Goal: Navigation & Orientation: Find specific page/section

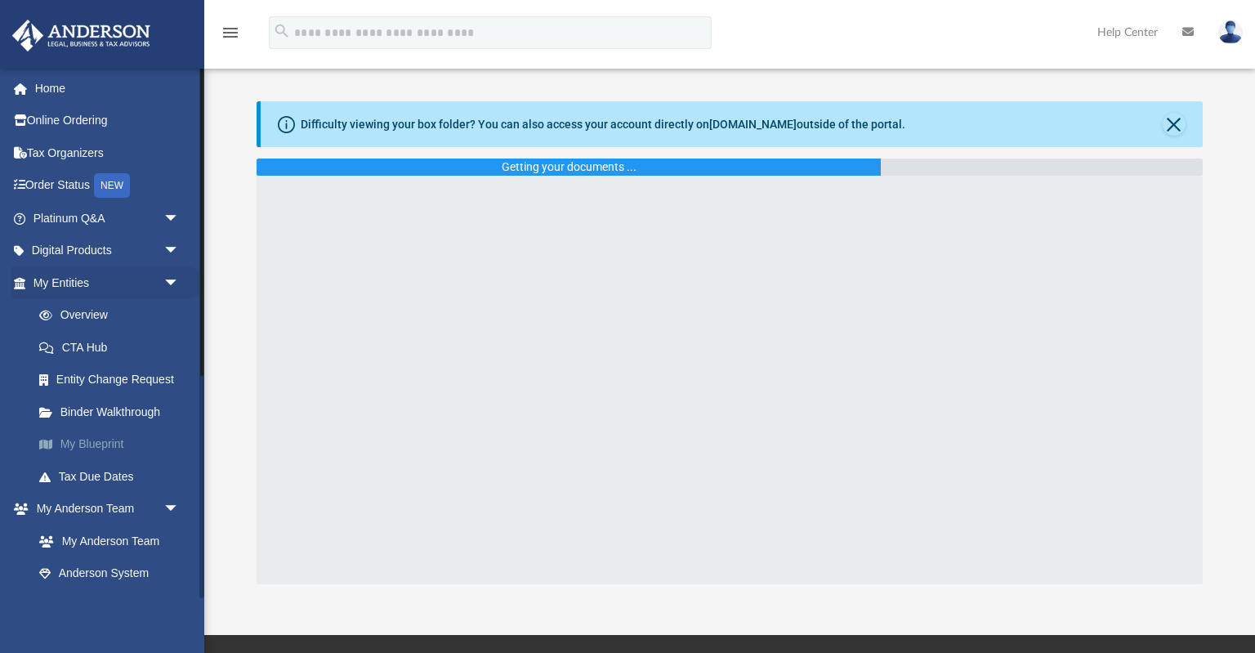
click at [88, 449] on link "My Blueprint" at bounding box center [113, 444] width 181 height 33
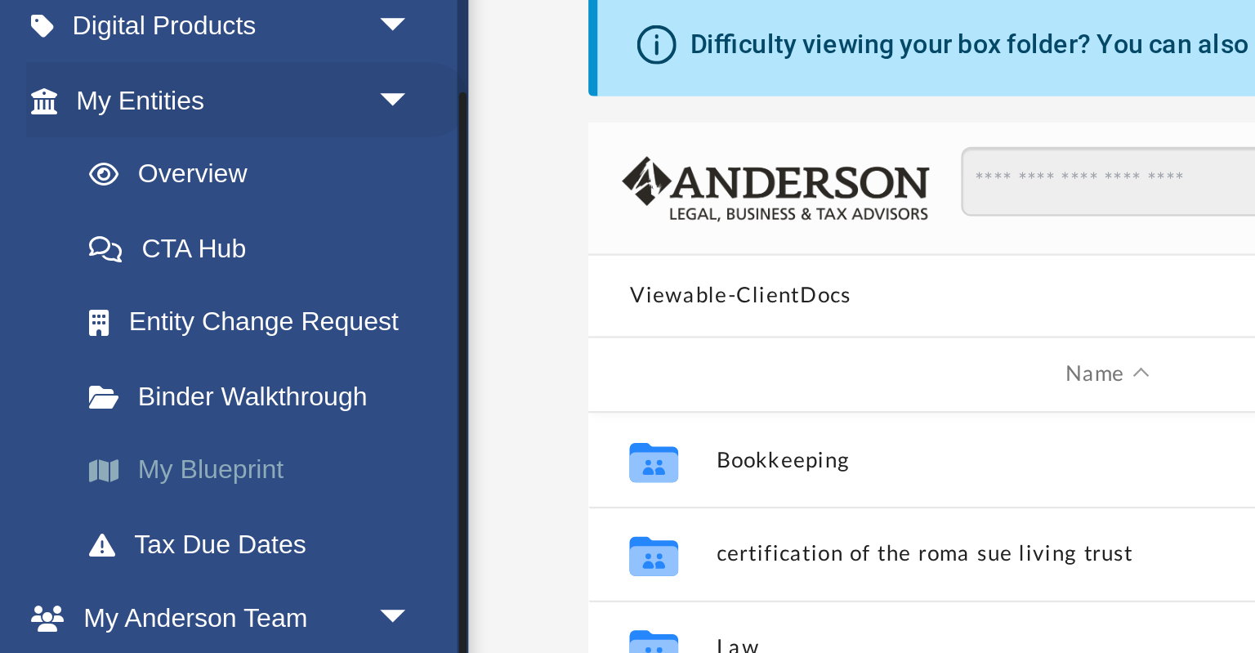
scroll to position [135, 0]
click at [108, 310] on link "My Blueprint" at bounding box center [113, 309] width 181 height 33
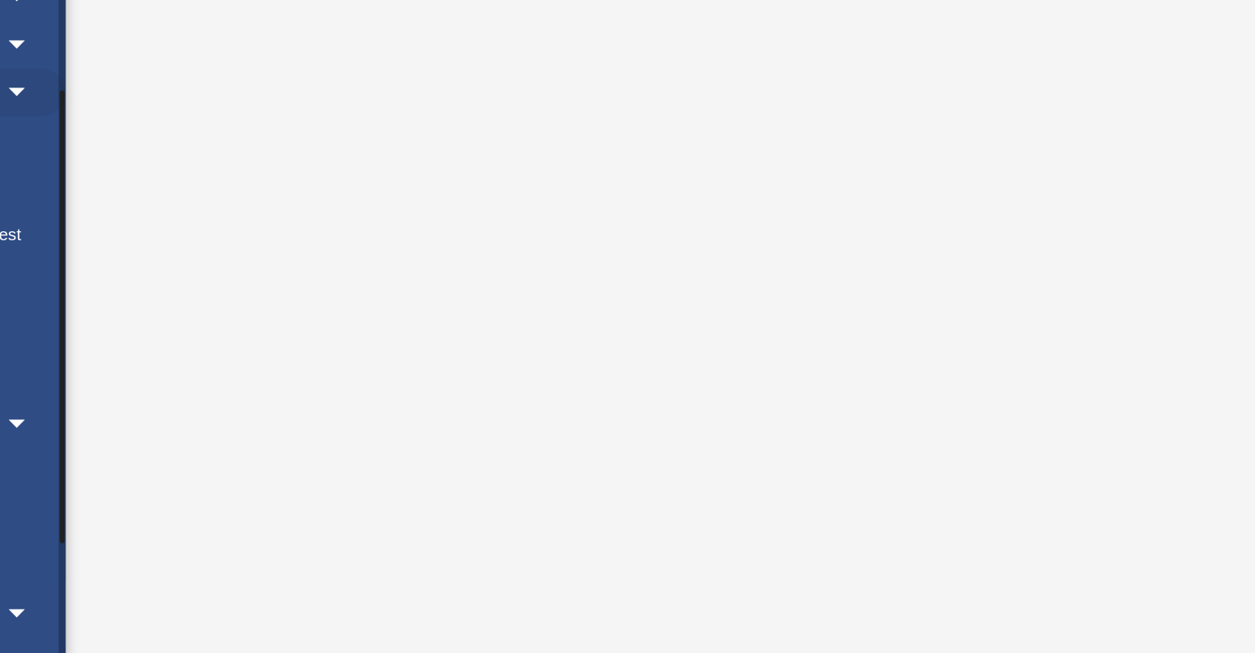
click at [159, 261] on link "Binder Walkthrough" at bounding box center [113, 277] width 181 height 33
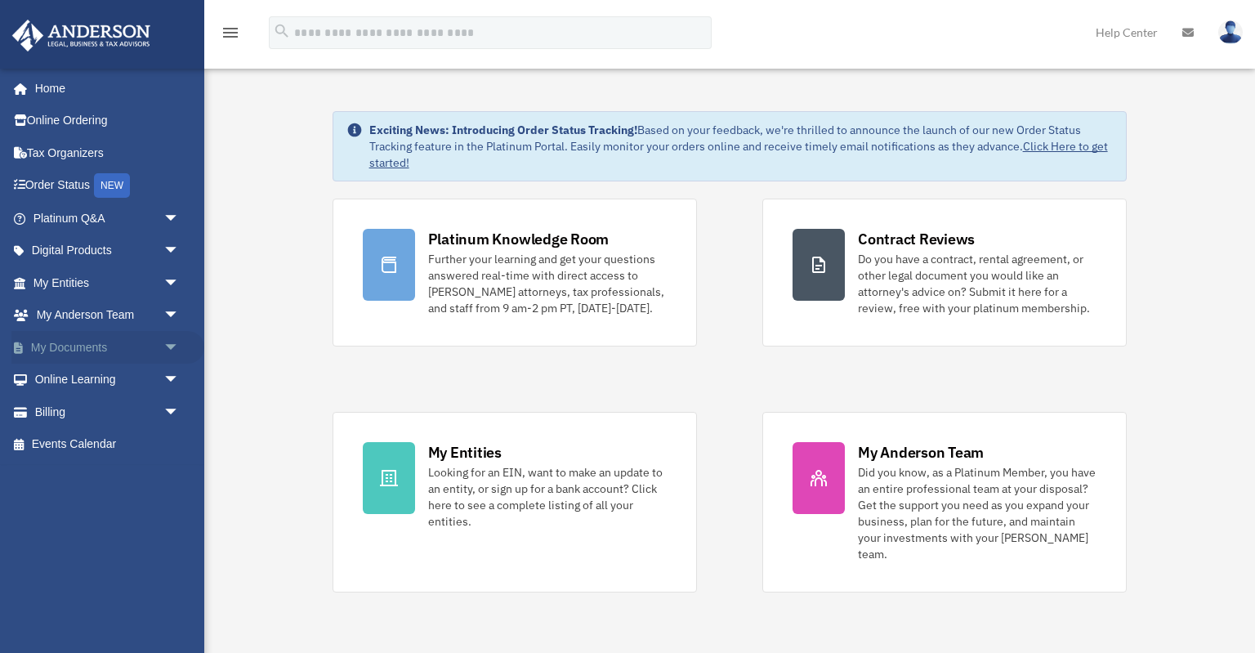
click at [178, 354] on span "arrow_drop_down" at bounding box center [179, 348] width 33 height 34
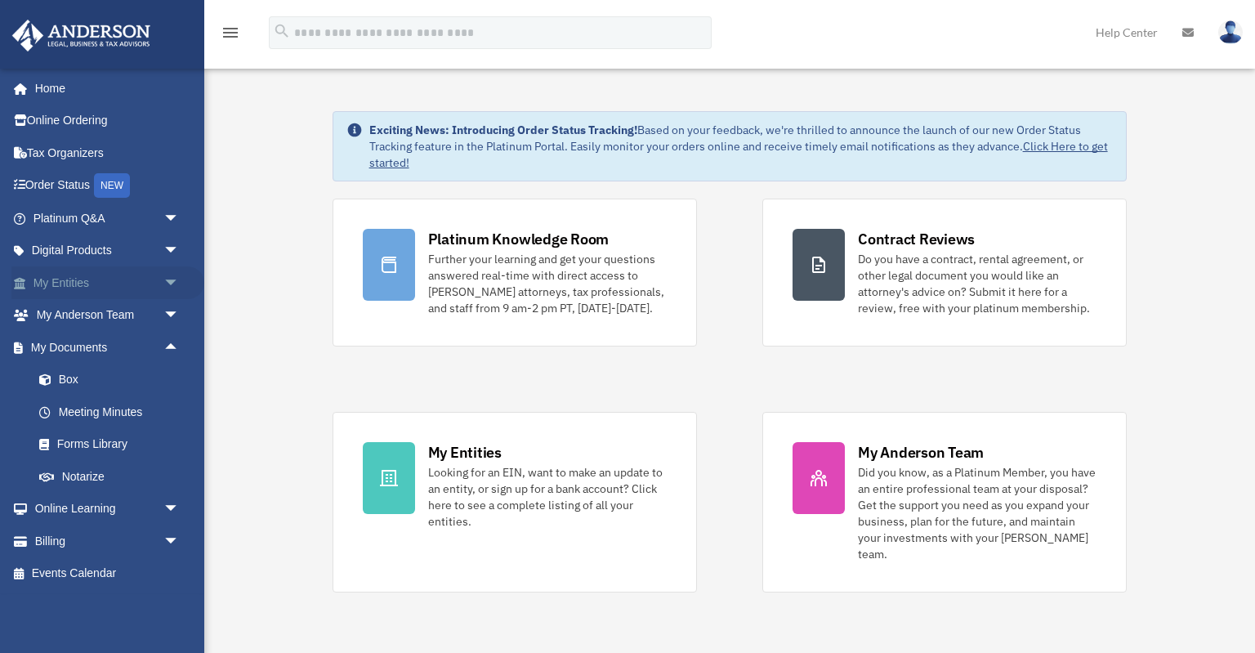
click at [175, 286] on span "arrow_drop_down" at bounding box center [179, 283] width 33 height 34
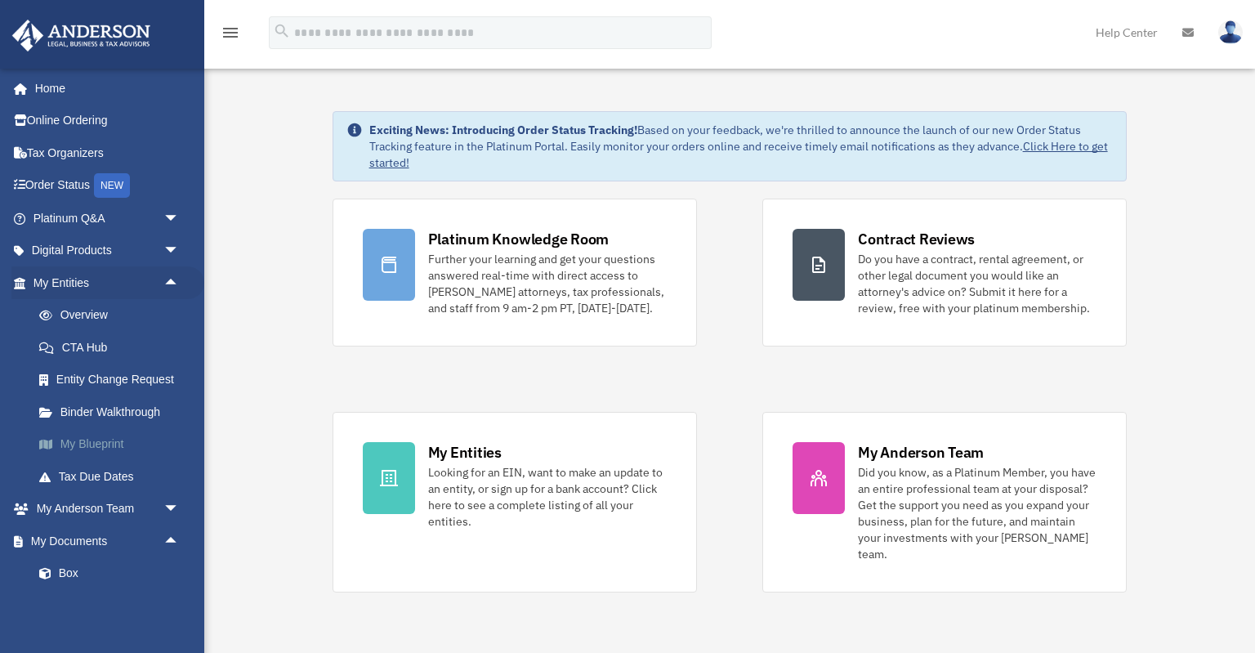
click at [110, 445] on link "My Blueprint" at bounding box center [113, 444] width 181 height 33
